Goal: Information Seeking & Learning: Learn about a topic

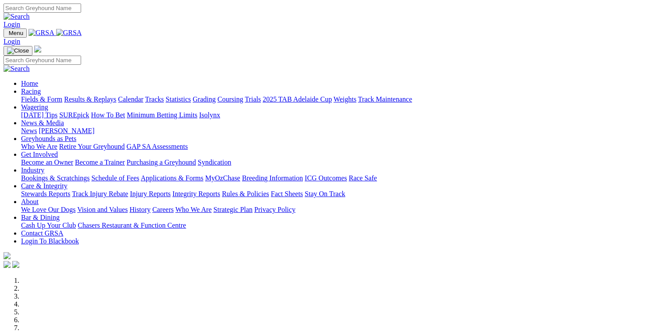
scroll to position [219, 0]
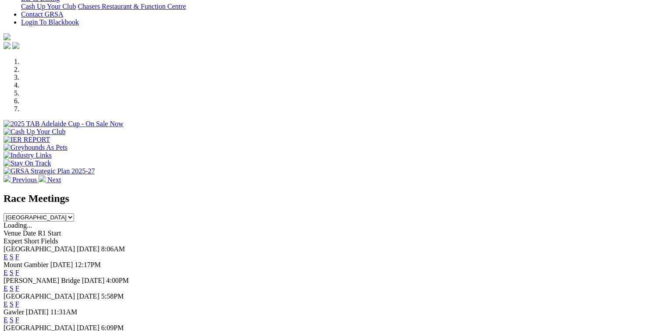
click at [8, 253] on link "E" at bounding box center [6, 256] width 4 height 7
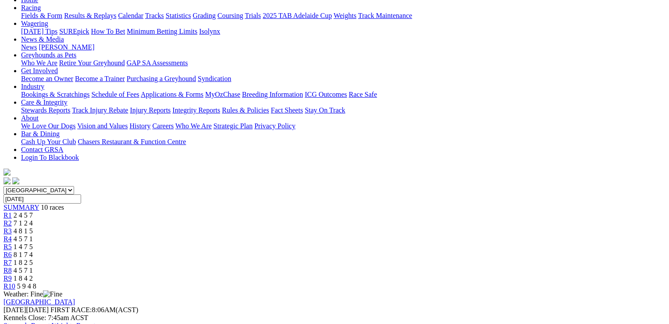
scroll to position [44, 0]
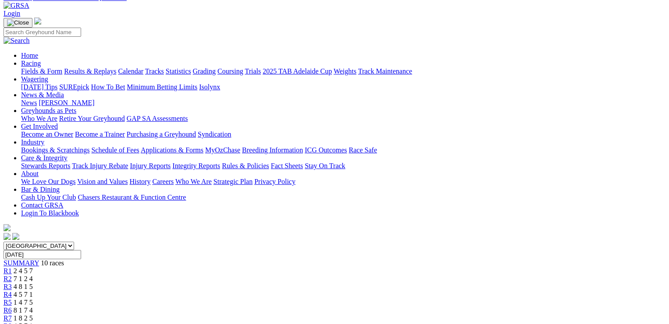
click at [12, 275] on link "R2" at bounding box center [8, 278] width 8 height 7
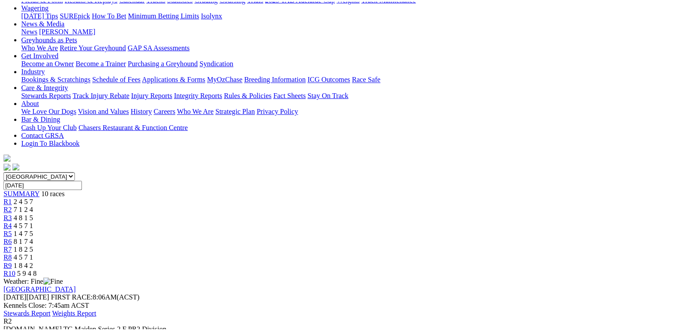
scroll to position [131, 0]
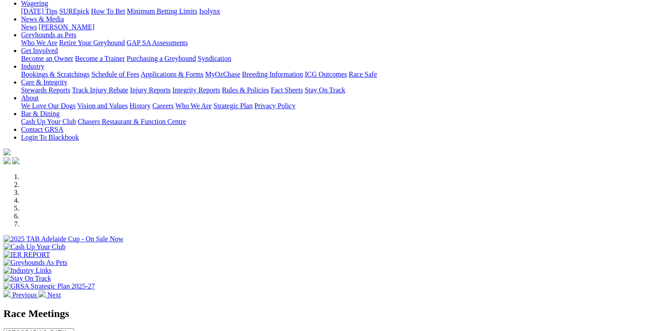
scroll to position [219, 0]
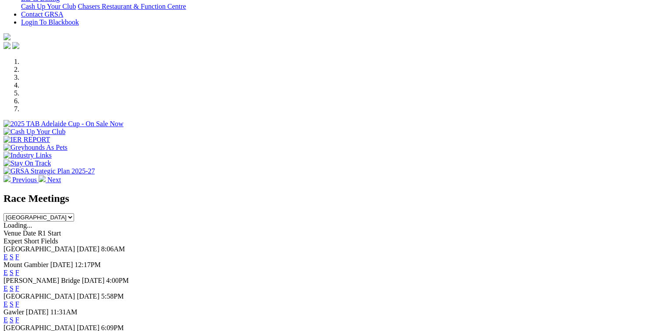
click at [19, 253] on link "F" at bounding box center [17, 256] width 4 height 7
